Goal: Information Seeking & Learning: Learn about a topic

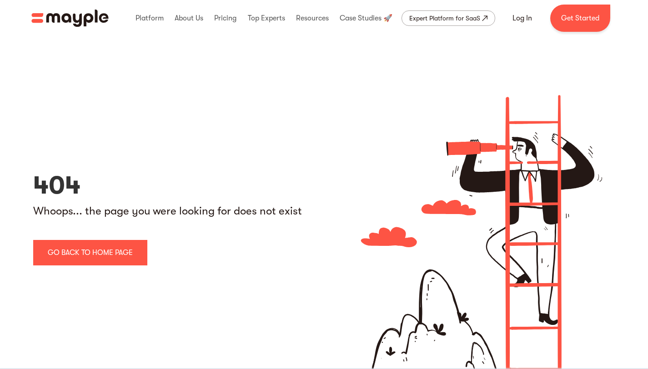
click at [105, 27] on div "Platform Mayple platform Platform Overview Platform Overview How Mayple works D…" at bounding box center [324, 18] width 600 height 27
click at [105, 21] on img "home" at bounding box center [69, 18] width 77 height 17
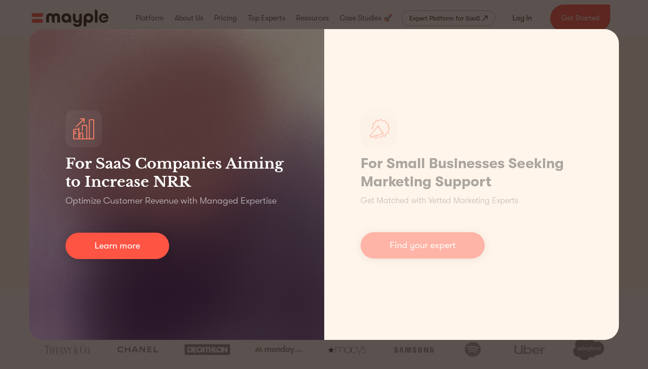
click at [0, 184] on div "For SaaS Companies Aiming to Increase NRR Optimize Customer Revenue with Manage…" at bounding box center [324, 184] width 648 height 369
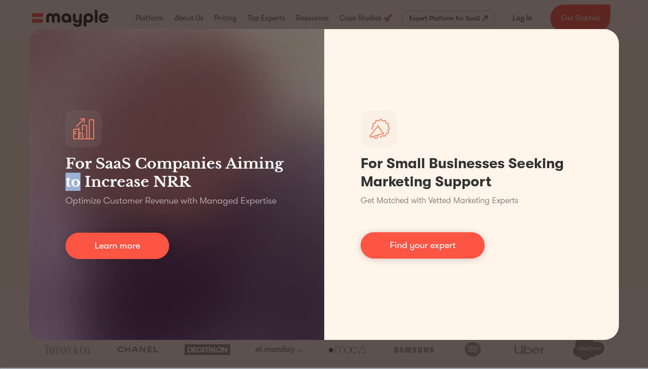
click at [1, 185] on div "For SaaS Companies Aiming to Increase NRR Optimize Customer Revenue with Manage…" at bounding box center [324, 184] width 648 height 369
click at [4, 186] on div "For SaaS Companies Aiming to Increase NRR Optimize Customer Revenue with Manage…" at bounding box center [324, 184] width 648 height 369
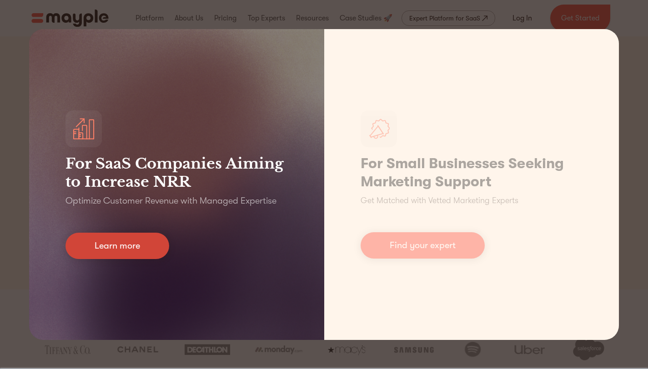
click at [105, 237] on link "Learn more" at bounding box center [117, 246] width 104 height 26
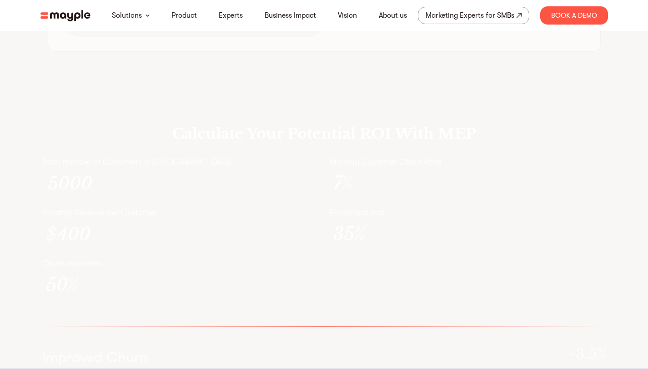
scroll to position [2642, 0]
